Goal: Task Accomplishment & Management: Complete application form

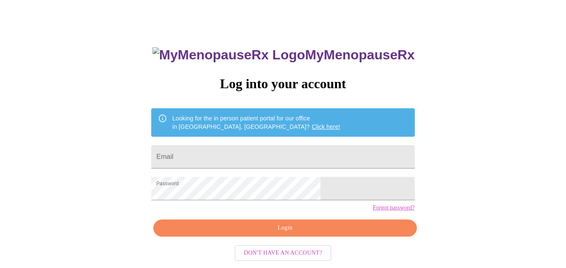
scroll to position [35, 0]
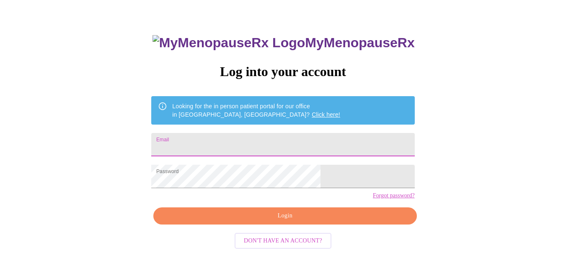
click at [266, 144] on input "Email" at bounding box center [282, 144] width 263 height 23
type input "[EMAIL_ADDRESS][DOMAIN_NAME]"
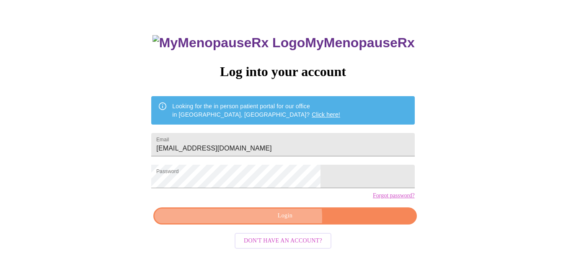
click at [281, 222] on span "Login" at bounding box center [285, 216] width 244 height 10
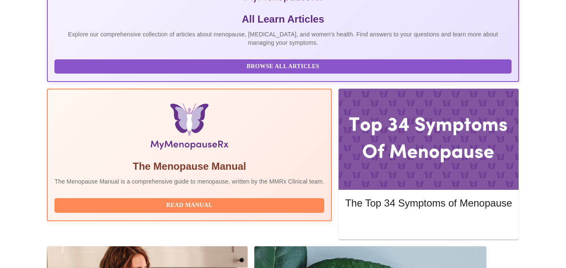
scroll to position [244, 0]
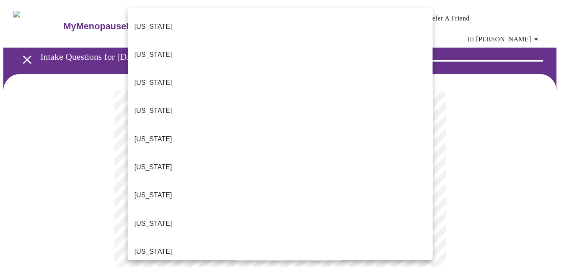
scroll to position [42, 0]
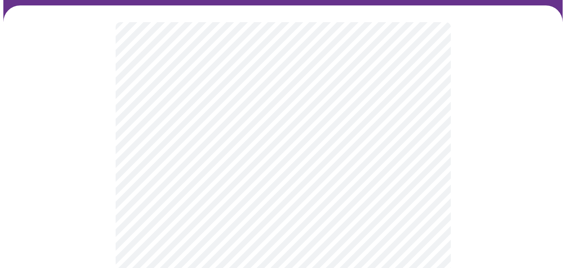
scroll to position [84, 0]
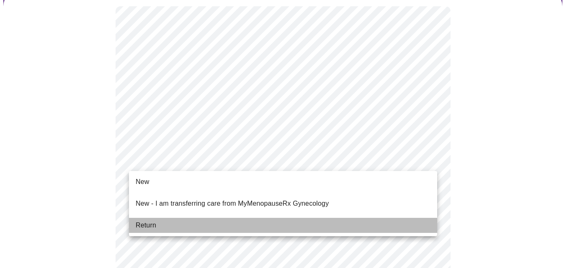
click at [141, 221] on span "Return" at bounding box center [146, 226] width 21 height 10
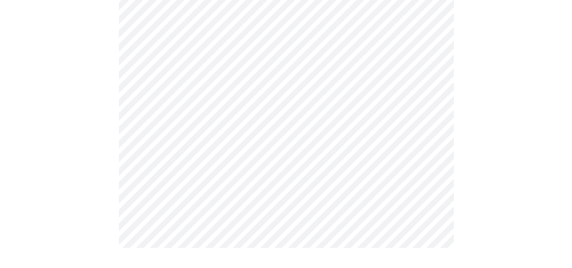
scroll to position [0, 0]
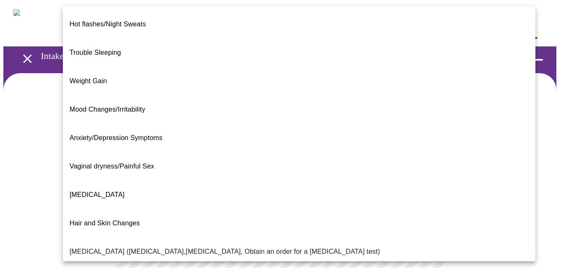
click at [260, 176] on body "MyMenopauseRx Appointments Messaging Labs Uploads Medications Community Refer a…" at bounding box center [282, 260] width 559 height 515
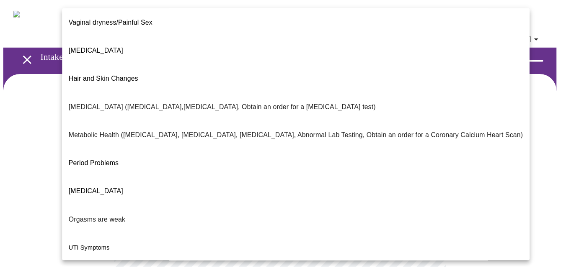
scroll to position [165, 0]
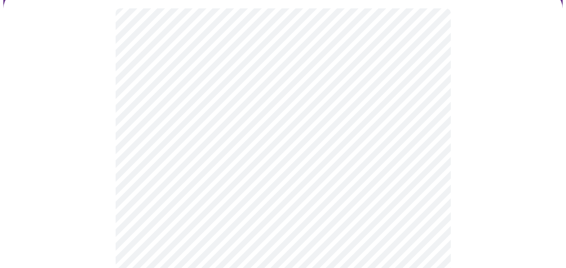
scroll to position [84, 0]
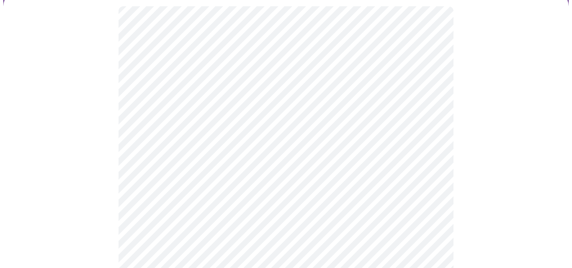
click at [254, 174] on body "MyMenopauseRx Appointments Messaging Labs Uploads Medications Community Refer a…" at bounding box center [285, 175] width 565 height 510
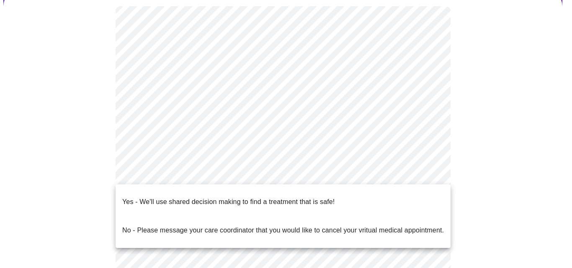
click at [242, 200] on p "Yes - We'll use shared decision making to find a treatment that is safe!" at bounding box center [228, 202] width 212 height 10
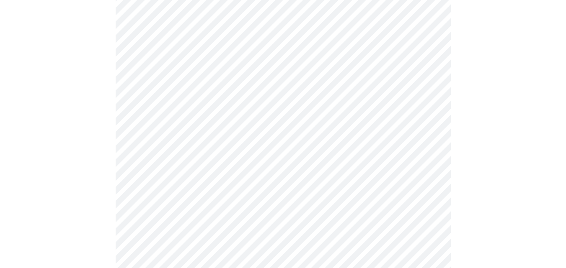
scroll to position [0, 0]
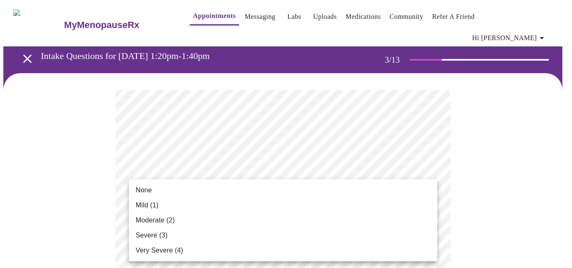
click at [138, 191] on span "None" at bounding box center [144, 191] width 16 height 10
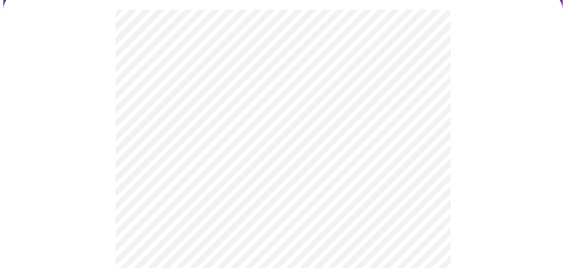
scroll to position [84, 0]
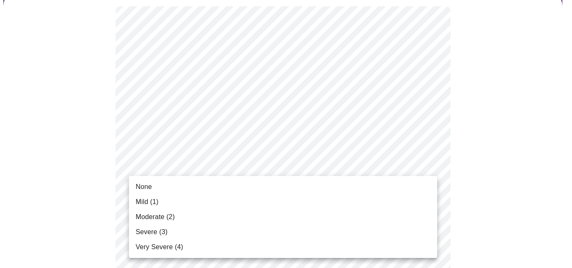
click at [145, 189] on span "None" at bounding box center [144, 187] width 16 height 10
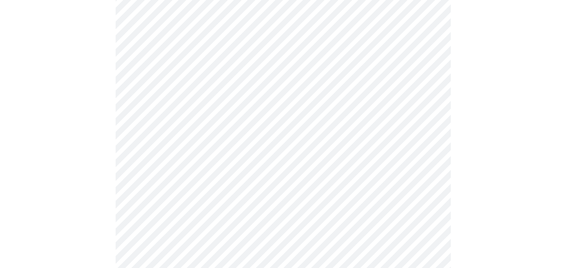
scroll to position [168, 0]
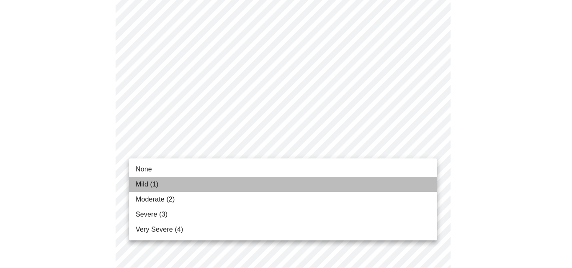
click at [152, 186] on span "Mild (1)" at bounding box center [147, 185] width 23 height 10
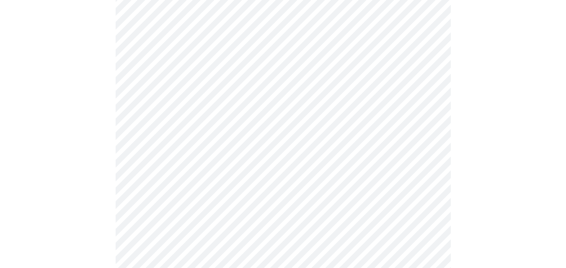
scroll to position [251, 0]
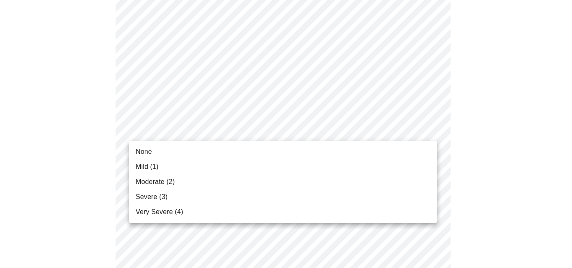
click at [147, 149] on span "None" at bounding box center [144, 152] width 16 height 10
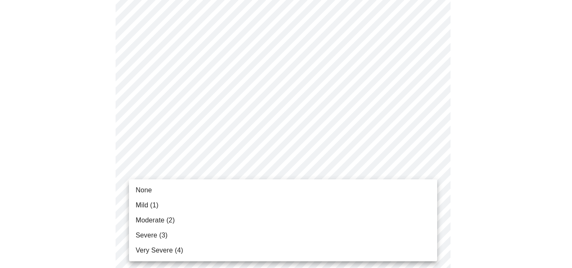
click at [146, 192] on span "None" at bounding box center [144, 191] width 16 height 10
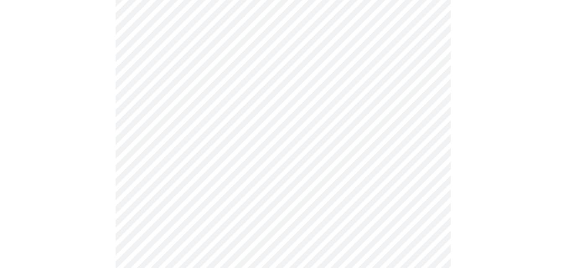
scroll to position [335, 0]
click at [231, 155] on body "MyMenopauseRx Appointments Messaging Labs Uploads Medications Community Refer a…" at bounding box center [282, 201] width 559 height 1067
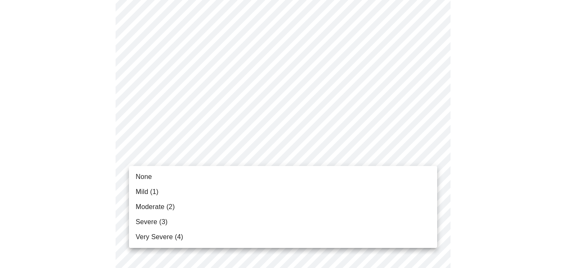
click at [147, 175] on span "None" at bounding box center [144, 177] width 16 height 10
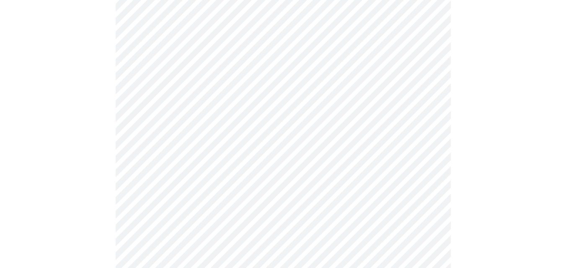
scroll to position [377, 0]
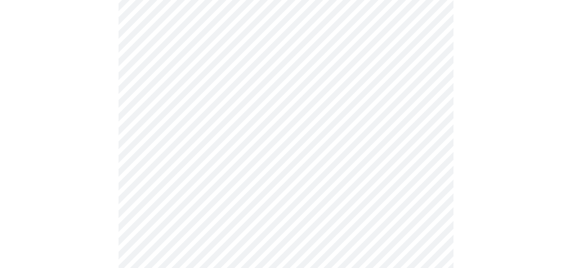
click at [158, 176] on body "MyMenopauseRx Appointments Messaging Labs Uploads Medications Community Refer a…" at bounding box center [285, 153] width 565 height 1055
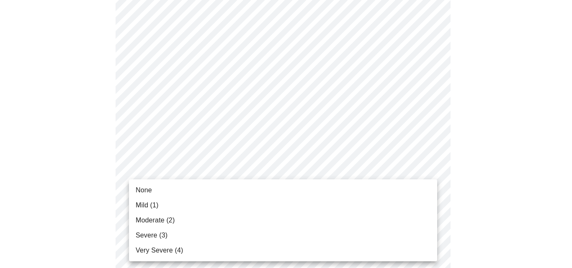
click at [144, 192] on span "None" at bounding box center [144, 191] width 16 height 10
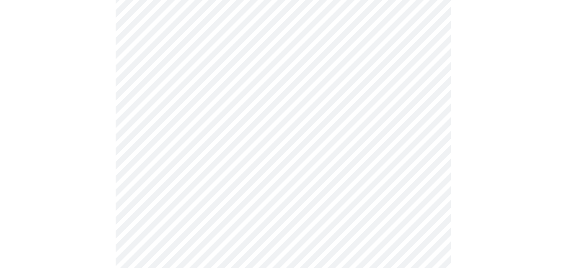
scroll to position [461, 0]
click at [190, 165] on body "MyMenopauseRx Appointments Messaging Labs Uploads Medications Community Refer a…" at bounding box center [282, 65] width 559 height 1044
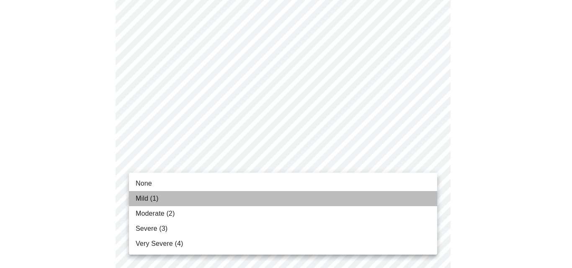
click at [143, 200] on span "Mild (1)" at bounding box center [147, 199] width 23 height 10
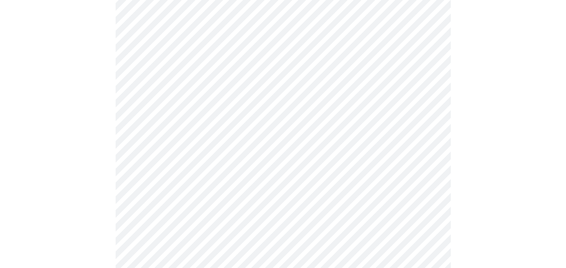
scroll to position [503, 0]
click at [199, 185] on body "MyMenopauseRx Appointments Messaging Labs Uploads Medications Community Refer a…" at bounding box center [282, 17] width 559 height 1032
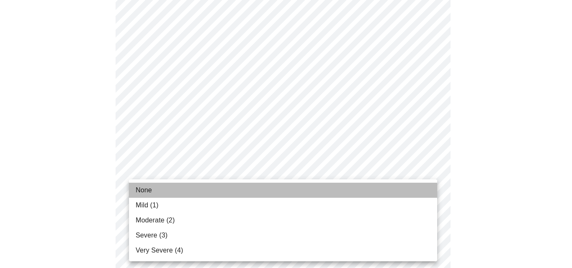
click at [144, 189] on span "None" at bounding box center [144, 191] width 16 height 10
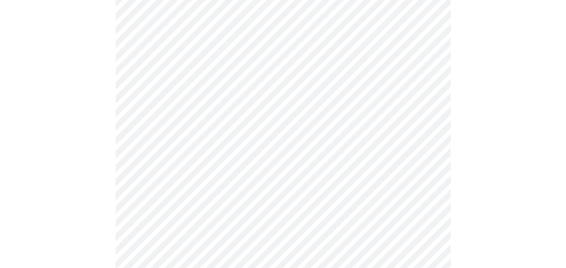
scroll to position [586, 0]
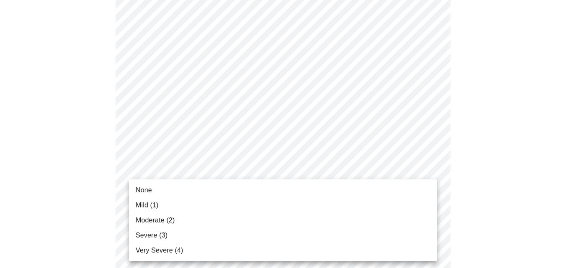
click at [140, 206] on span "Mild (1)" at bounding box center [147, 206] width 23 height 10
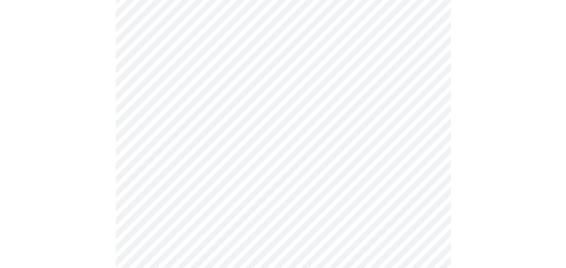
scroll to position [670, 0]
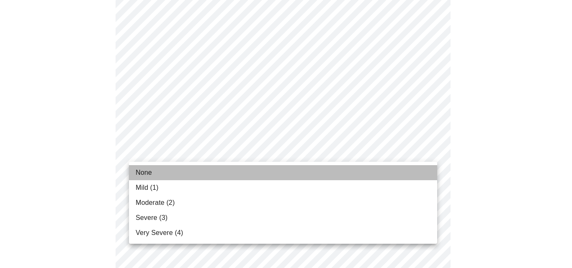
click at [146, 170] on span "None" at bounding box center [144, 173] width 16 height 10
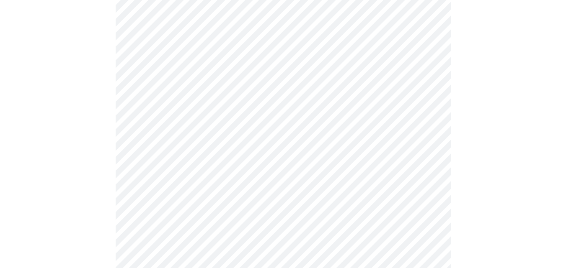
scroll to position [377, 0]
click at [278, 134] on body "MyMenopauseRx Appointments Messaging Labs Uploads Medications Community Refer a…" at bounding box center [282, 45] width 559 height 839
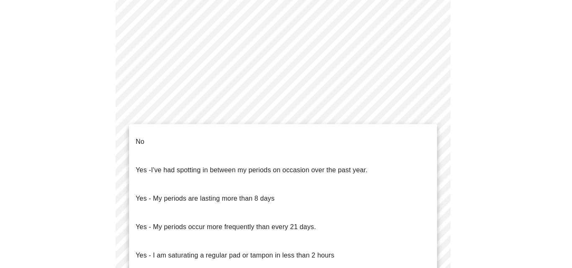
click at [142, 137] on p "No" at bounding box center [140, 142] width 9 height 10
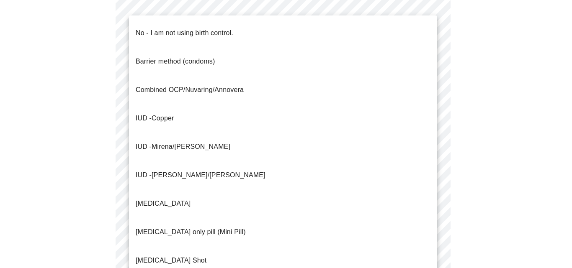
click at [235, 191] on body "MyMenopauseRx Appointments Messaging Labs Uploads Medications Community Refer a…" at bounding box center [285, 42] width 565 height 833
click at [178, 29] on p "No - I am not using birth control." at bounding box center [185, 33] width 98 height 10
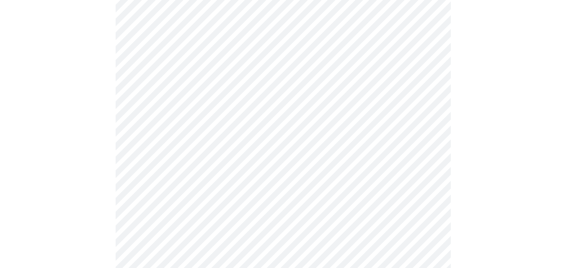
scroll to position [461, 0]
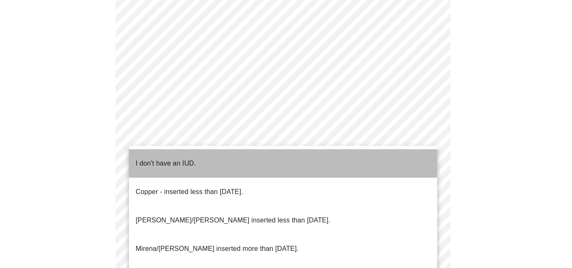
click at [181, 159] on p "I don't have an IUD." at bounding box center [166, 164] width 60 height 10
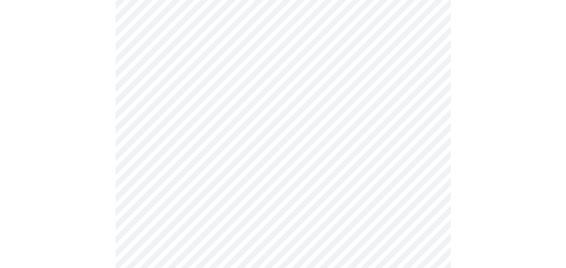
scroll to position [503, 0]
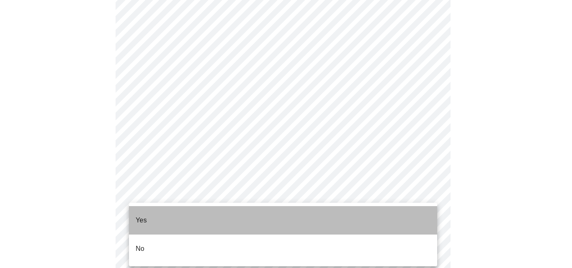
click at [146, 216] on p "Yes" at bounding box center [141, 221] width 11 height 10
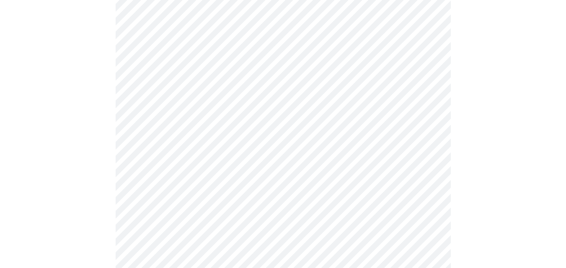
scroll to position [2178, 0]
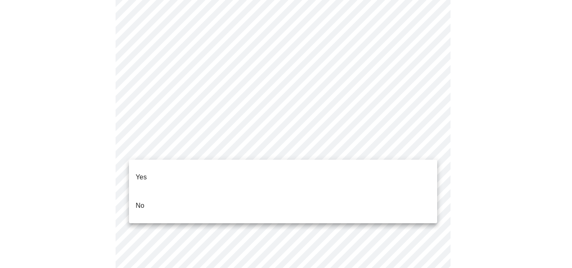
click at [139, 201] on p "No" at bounding box center [140, 206] width 9 height 10
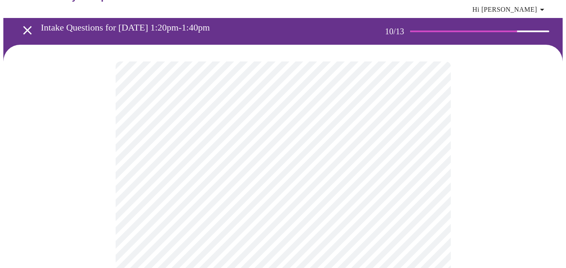
scroll to position [42, 0]
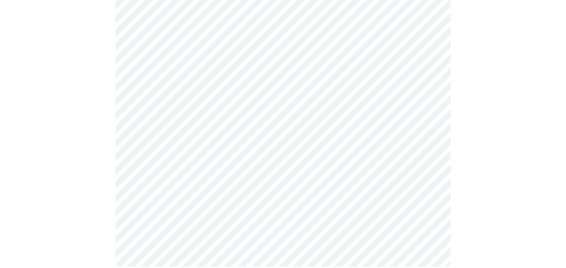
scroll to position [379, 0]
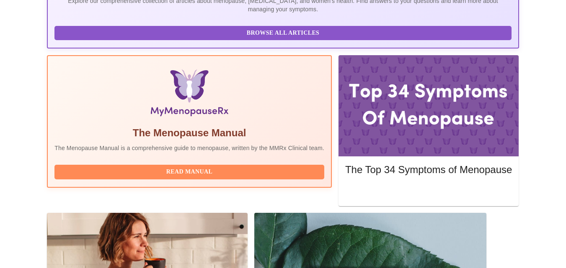
scroll to position [219, 0]
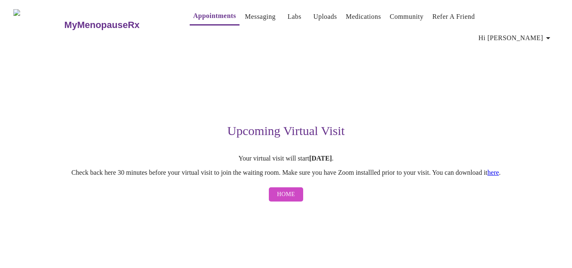
click at [511, 157] on div "Upcoming Virtual Visit Your virtual visit will start [DATE] . Check back here 3…" at bounding box center [286, 126] width 516 height 160
click at [499, 169] on link "here" at bounding box center [494, 172] width 12 height 7
click at [193, 15] on link "Appointments" at bounding box center [214, 16] width 43 height 12
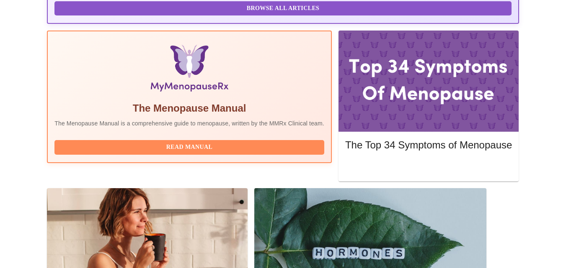
scroll to position [251, 0]
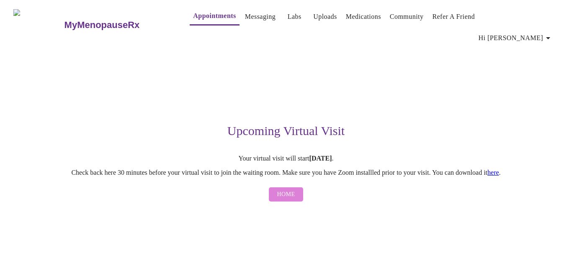
click at [284, 190] on span "Home" at bounding box center [286, 195] width 18 height 10
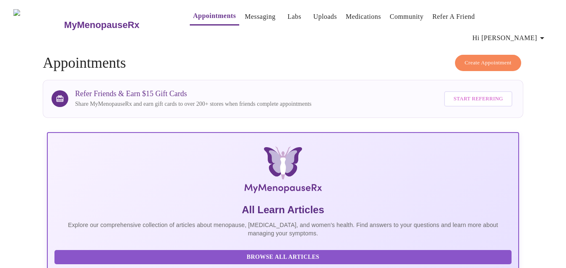
click at [245, 18] on link "Messaging" at bounding box center [260, 17] width 31 height 12
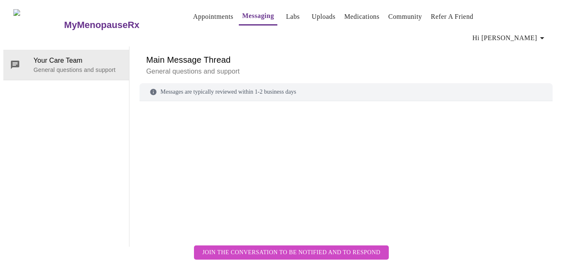
scroll to position [31, 0]
